Goal: Transaction & Acquisition: Obtain resource

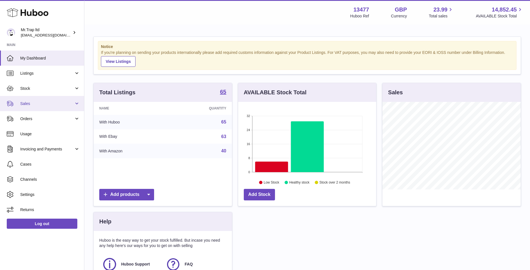
scroll to position [88, 138]
click at [66, 99] on link "Sales" at bounding box center [42, 103] width 84 height 15
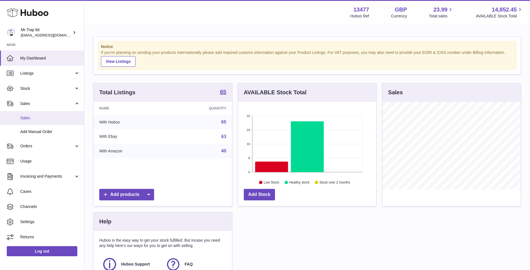
click at [52, 119] on span "Sales" at bounding box center [50, 117] width 60 height 5
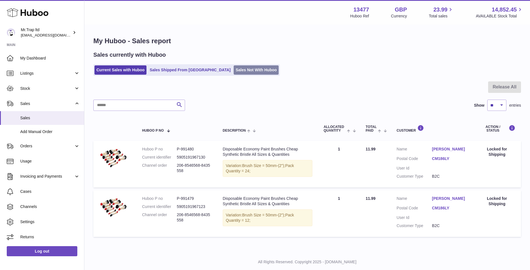
click at [234, 67] on link "Sales Not With Huboo" at bounding box center [256, 69] width 45 height 9
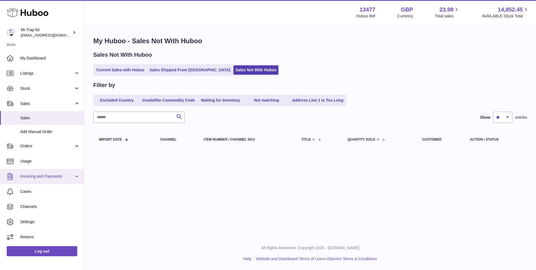
click at [30, 180] on link "Invoicing and Payments" at bounding box center [42, 176] width 84 height 15
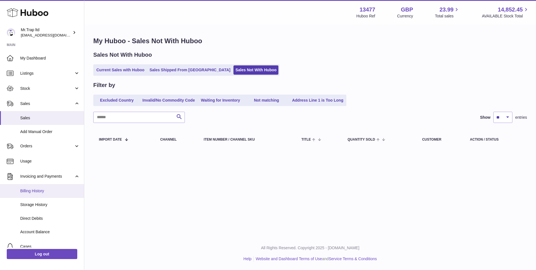
click at [62, 193] on span "Billing History" at bounding box center [50, 191] width 60 height 5
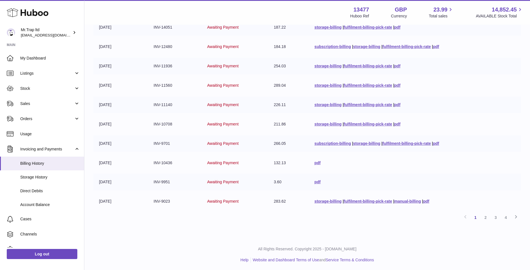
scroll to position [95, 0]
click at [483, 217] on link "2" at bounding box center [485, 217] width 10 height 10
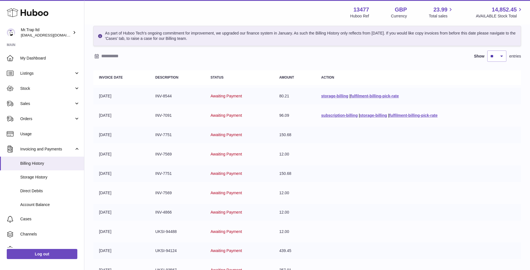
scroll to position [95, 0]
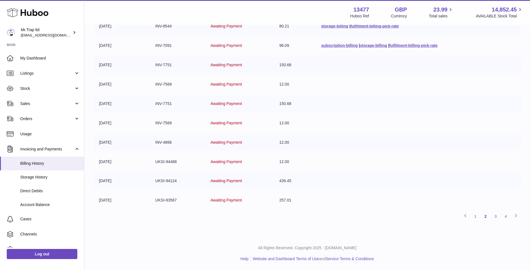
click at [172, 202] on td "UKSI-93567" at bounding box center [176, 200] width 55 height 17
click at [46, 203] on span "Account Balance" at bounding box center [50, 204] width 60 height 5
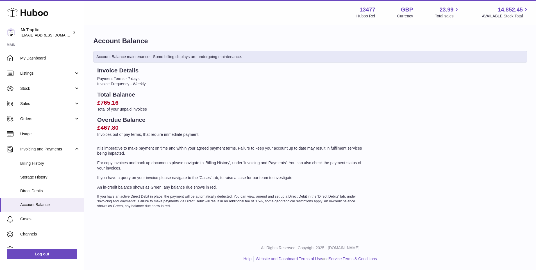
click at [129, 81] on li "Payment Terms - 7 days" at bounding box center [231, 78] width 268 height 5
click at [49, 121] on span "Orders" at bounding box center [47, 118] width 54 height 5
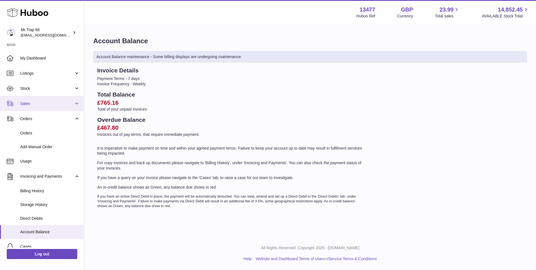
click at [55, 106] on span "Sales" at bounding box center [47, 103] width 54 height 5
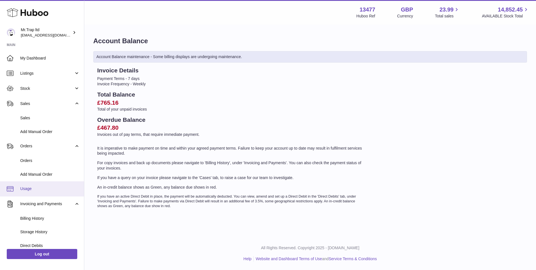
click at [40, 186] on span "Usage" at bounding box center [50, 188] width 60 height 5
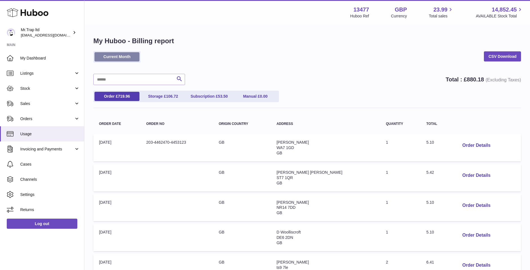
click at [123, 56] on link "Current Month" at bounding box center [116, 56] width 45 height 9
click at [170, 96] on span "106.72" at bounding box center [172, 96] width 12 height 4
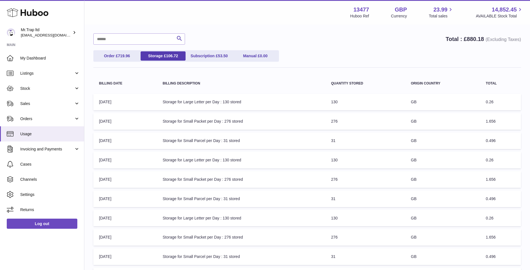
scroll to position [116, 0]
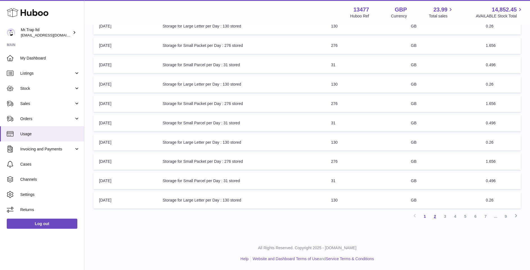
click at [434, 219] on link "2" at bounding box center [435, 217] width 10 height 10
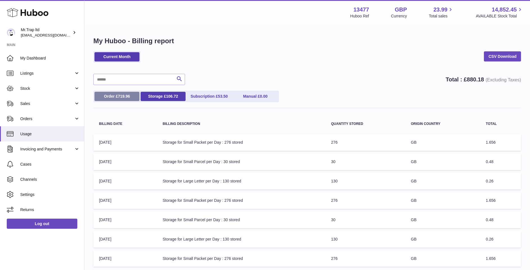
click at [119, 99] on link "Order £ 719.96" at bounding box center [116, 96] width 45 height 9
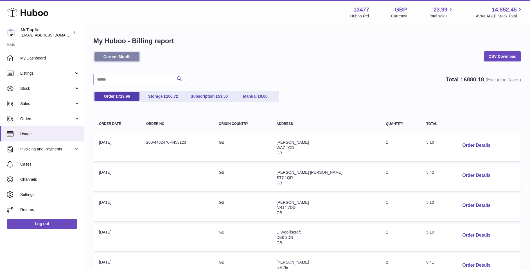
click at [131, 56] on link "Current Month" at bounding box center [116, 56] width 45 height 9
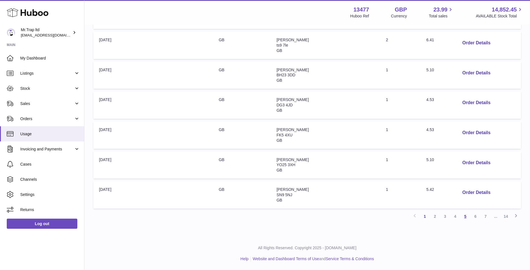
click at [467, 215] on link "5" at bounding box center [465, 217] width 10 height 10
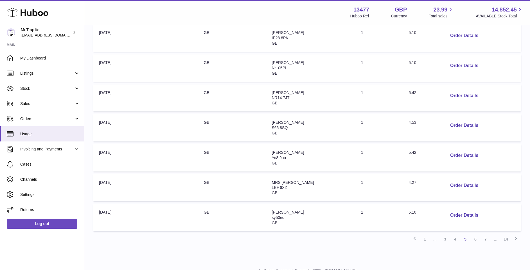
scroll to position [223, 0]
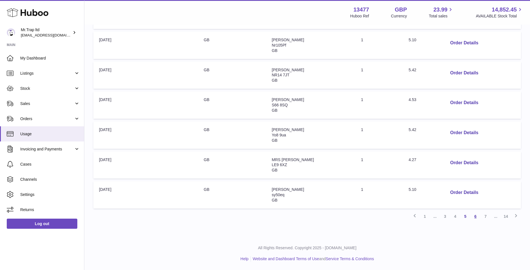
click at [477, 216] on link "6" at bounding box center [475, 217] width 10 height 10
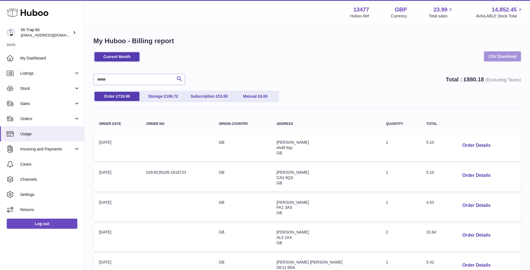
click at [500, 55] on link "CSV Download" at bounding box center [502, 56] width 37 height 10
